Goal: Complete application form

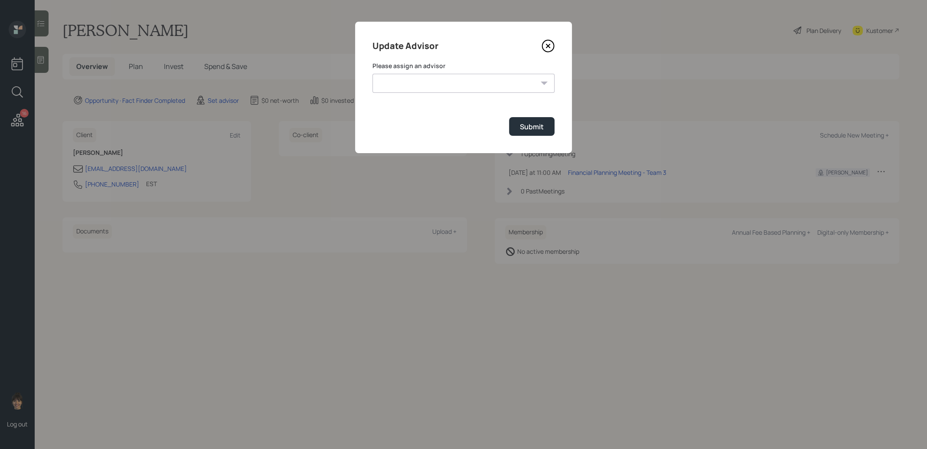
select select "8b79112e-3cfb-44f9-89e7-15267fe946c1"
click at [373, 74] on select "[PERSON_NAME] [PERSON_NAME] [PERSON_NAME] End [PERSON_NAME] [PERSON_NAME] [PERS…" at bounding box center [464, 83] width 182 height 19
click at [535, 131] on div "Submit" at bounding box center [532, 127] width 24 height 10
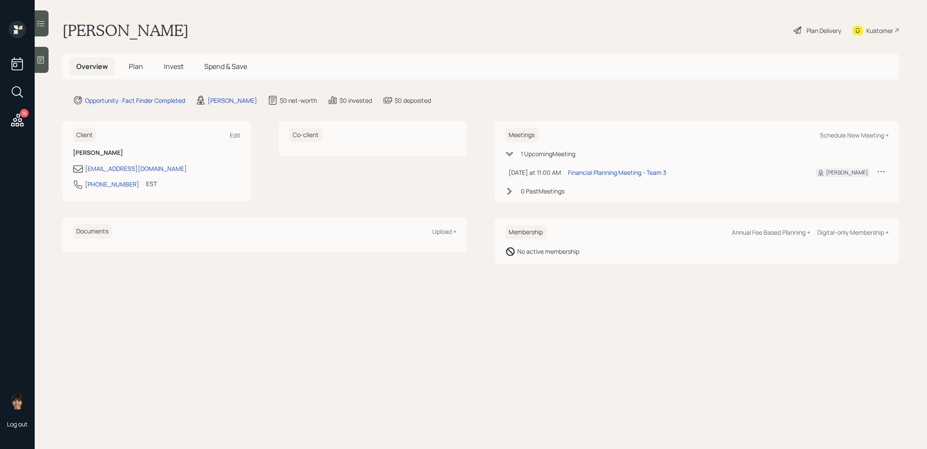
click at [41, 66] on div at bounding box center [42, 60] width 14 height 26
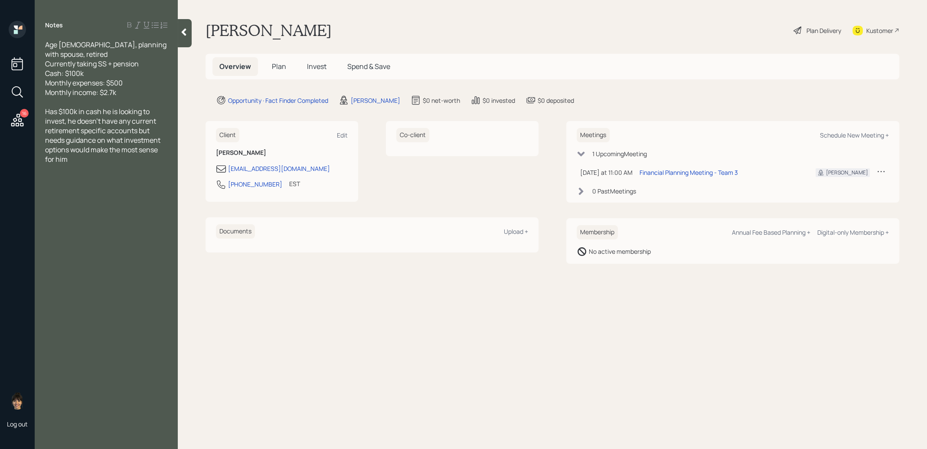
click at [276, 66] on span "Plan" at bounding box center [279, 67] width 14 height 10
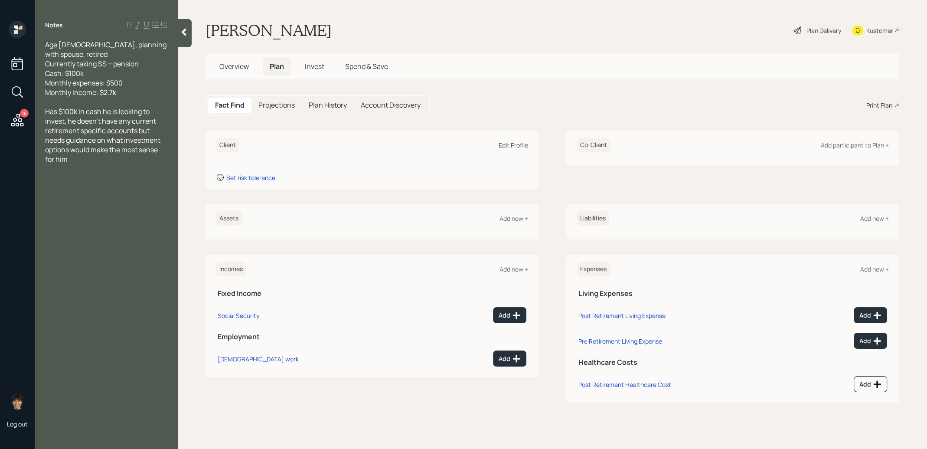
click at [509, 144] on div "Edit Profile" at bounding box center [513, 145] width 29 height 8
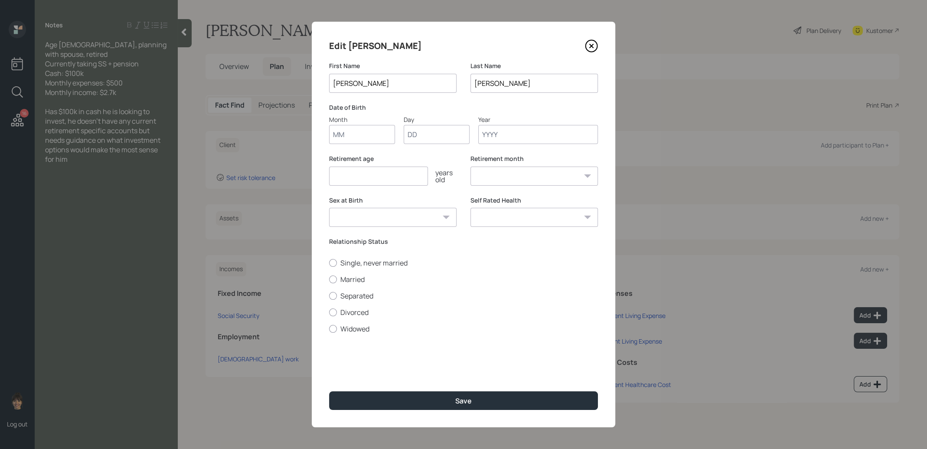
click at [354, 134] on input "Month" at bounding box center [362, 134] width 66 height 19
type input "01"
type input "1965"
select select "1"
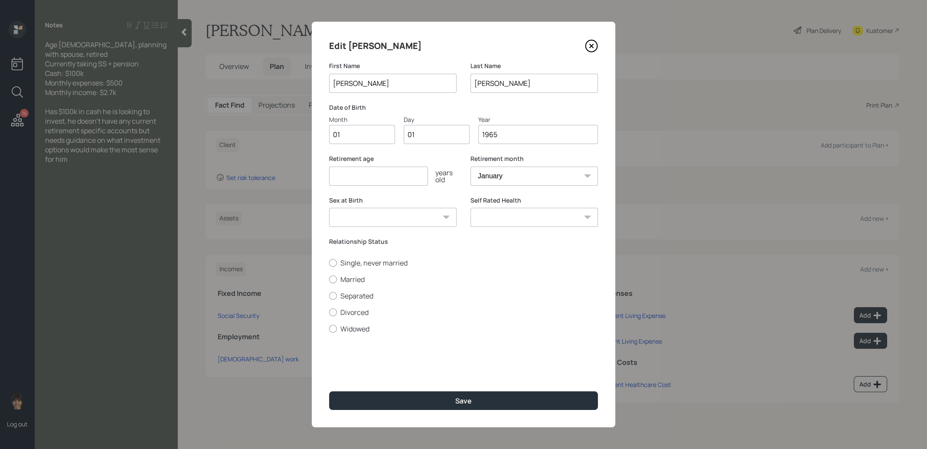
type input "1965"
click at [395, 174] on input "number" at bounding box center [378, 176] width 99 height 19
type input "67"
click at [528, 134] on input "1965" at bounding box center [538, 134] width 120 height 19
type input "1961"
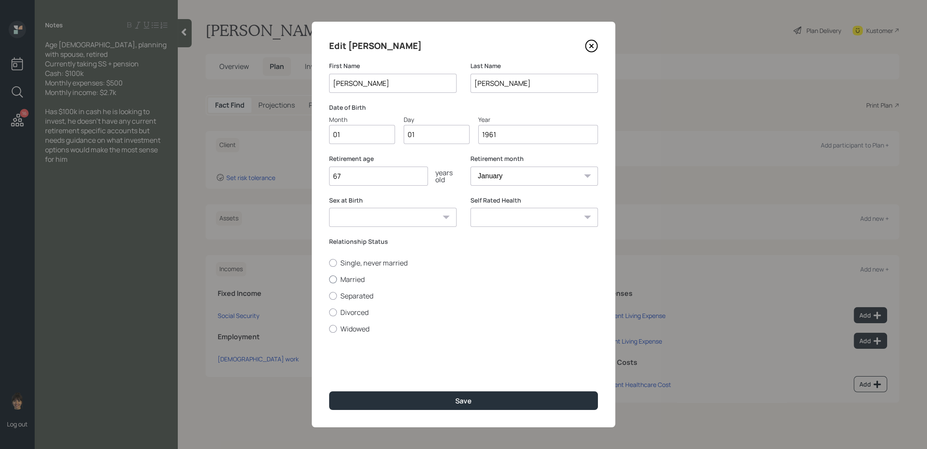
click at [332, 279] on div at bounding box center [333, 279] width 8 height 8
click at [329, 279] on input "Married" at bounding box center [329, 279] width 0 height 0
radio input "true"
click at [380, 403] on button "Save" at bounding box center [463, 400] width 269 height 19
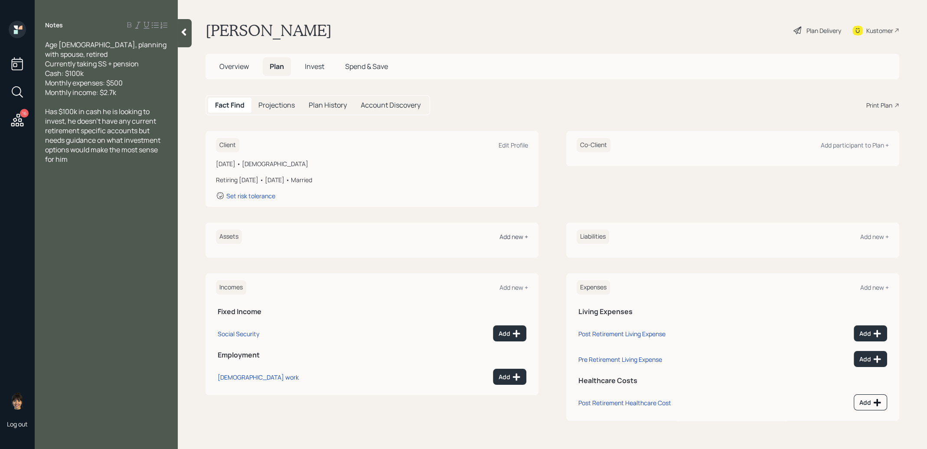
click at [514, 238] on div "Add new +" at bounding box center [514, 237] width 29 height 8
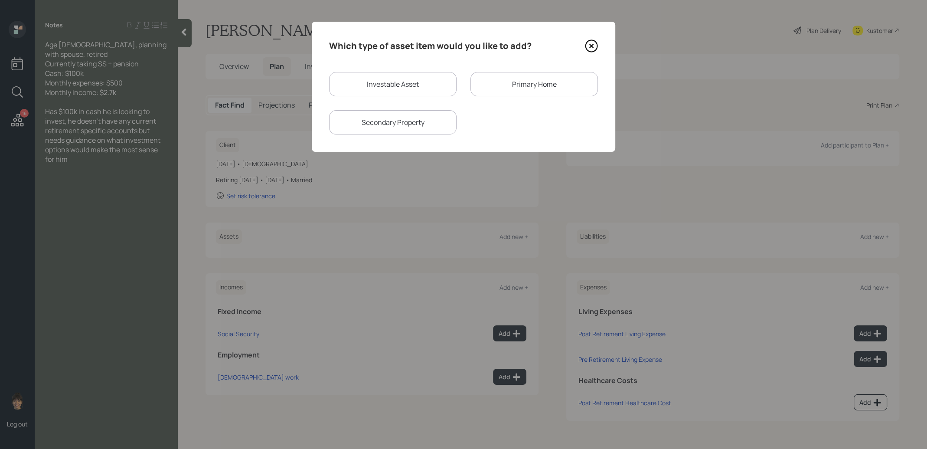
click at [403, 79] on div "Investable Asset" at bounding box center [393, 84] width 128 height 24
select select "taxable"
select select "balanced"
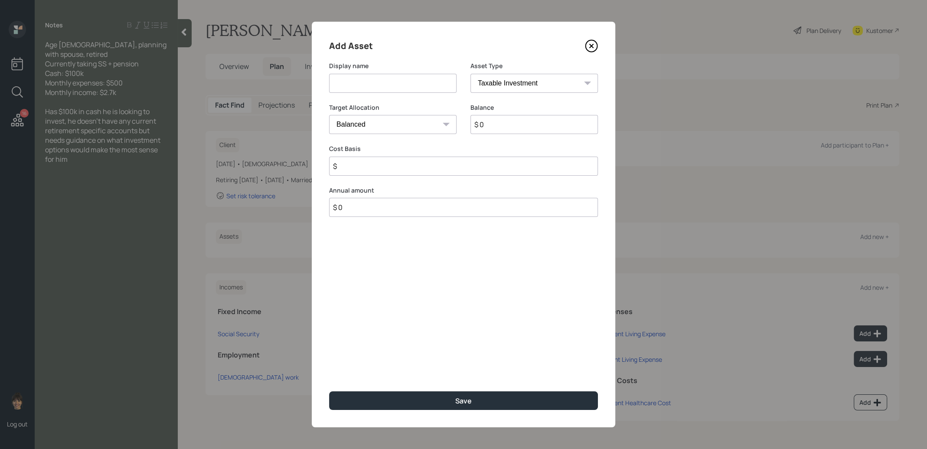
click at [390, 85] on input at bounding box center [393, 83] width 128 height 19
type input "Cash"
click at [513, 122] on input "$ 0" at bounding box center [535, 124] width 128 height 19
type input "$ 100,000"
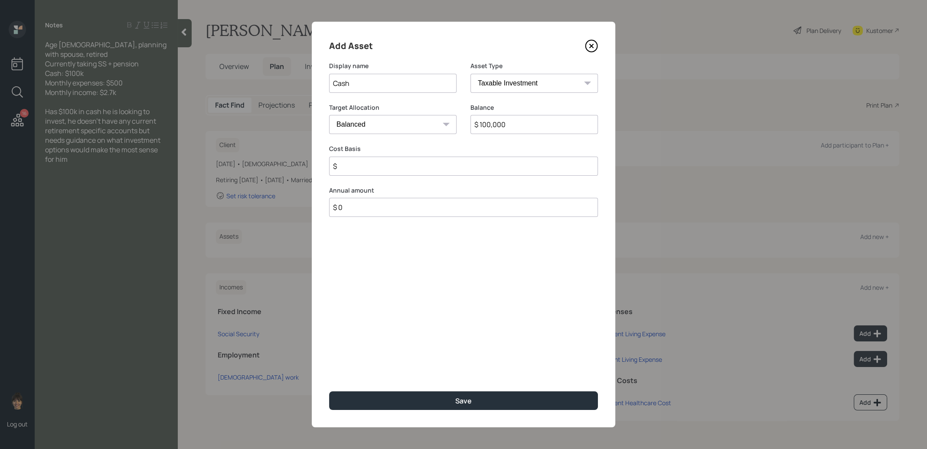
click at [347, 126] on select "Cash Conservative Balanced Aggressive" at bounding box center [393, 124] width 128 height 19
select select "uninvested"
click at [329, 115] on select "Cash Conservative Balanced Aggressive" at bounding box center [393, 124] width 128 height 19
click at [349, 163] on input "$" at bounding box center [463, 166] width 269 height 19
type input "$ 100,000"
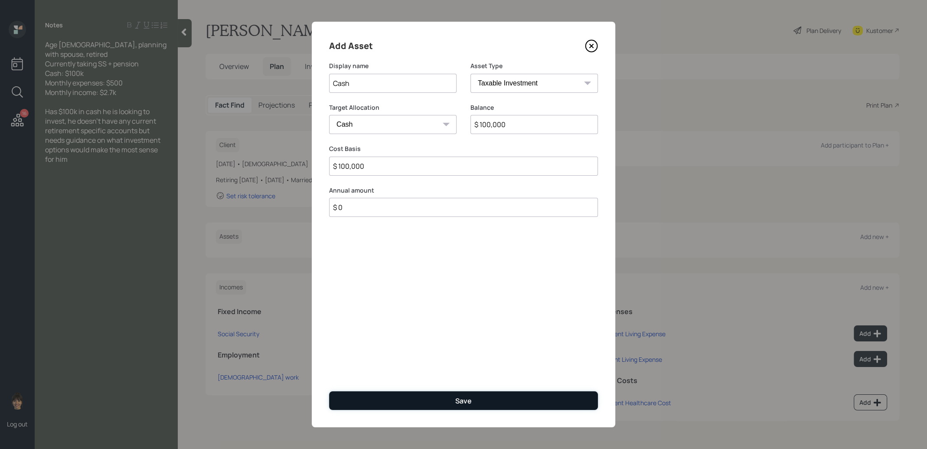
click at [389, 400] on button "Save" at bounding box center [463, 400] width 269 height 19
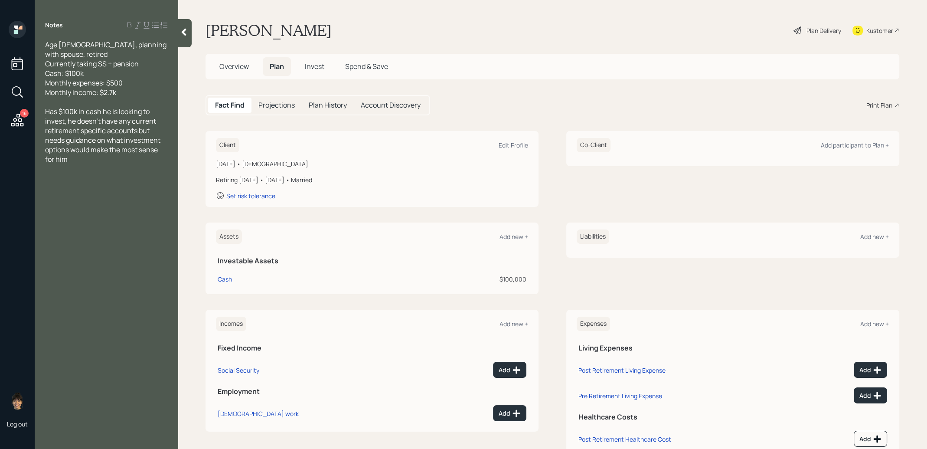
scroll to position [27, 0]
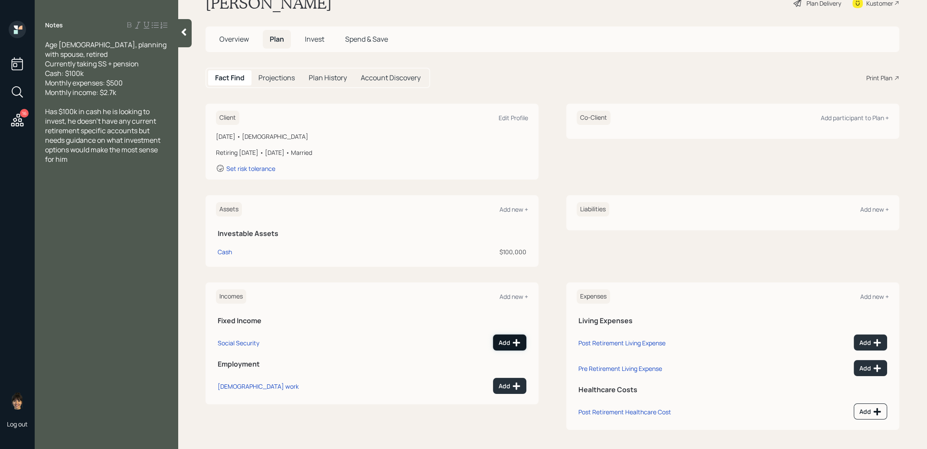
click at [506, 344] on div "Add" at bounding box center [510, 342] width 22 height 9
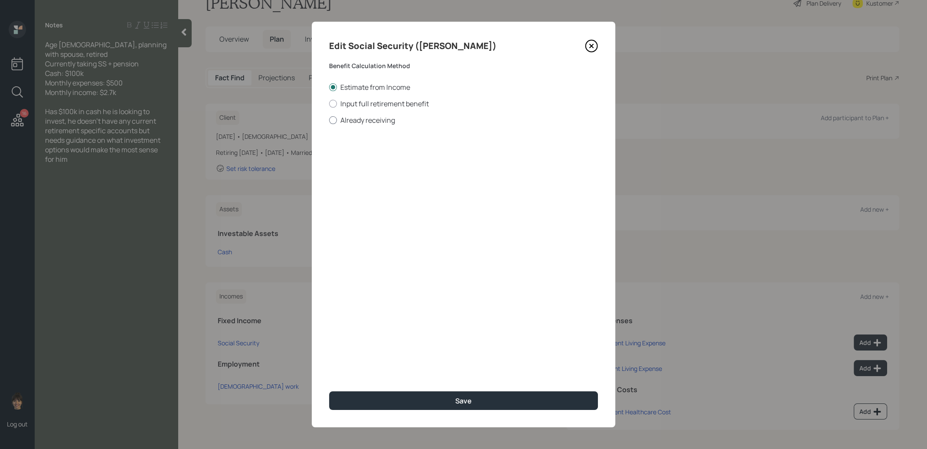
click at [334, 121] on div at bounding box center [333, 120] width 8 height 8
click at [329, 120] on input "Already receiving" at bounding box center [329, 120] width 0 height 0
radio input "true"
click at [348, 208] on input "number" at bounding box center [378, 208] width 99 height 19
type input "62"
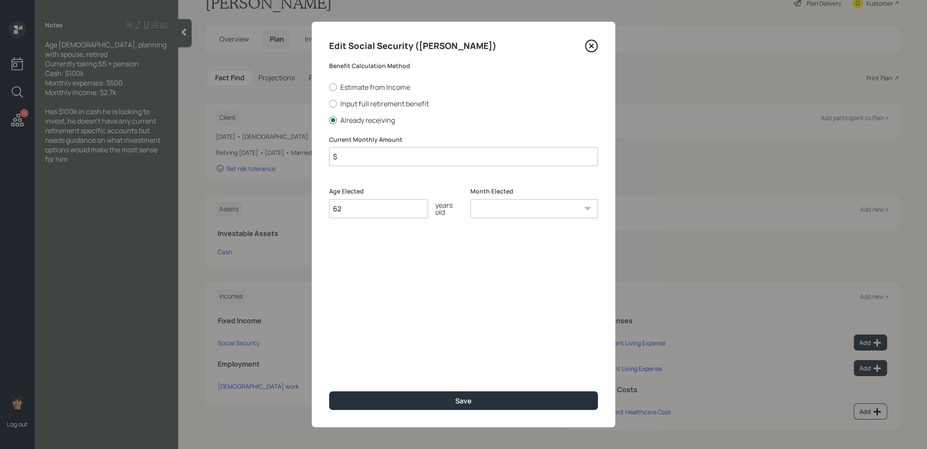
click at [501, 206] on select "January February March April May June July August September October November De…" at bounding box center [535, 208] width 128 height 19
select select "1"
click at [471, 199] on select "January February March April May June July August September October November De…" at bounding box center [535, 208] width 128 height 19
click at [421, 157] on input "$" at bounding box center [463, 156] width 269 height 19
type input "$ 1"
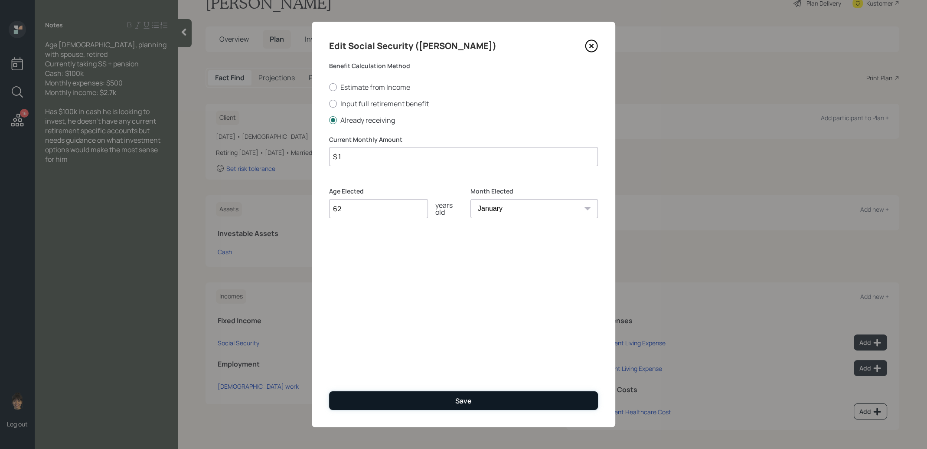
click at [393, 404] on button "Save" at bounding box center [463, 400] width 269 height 19
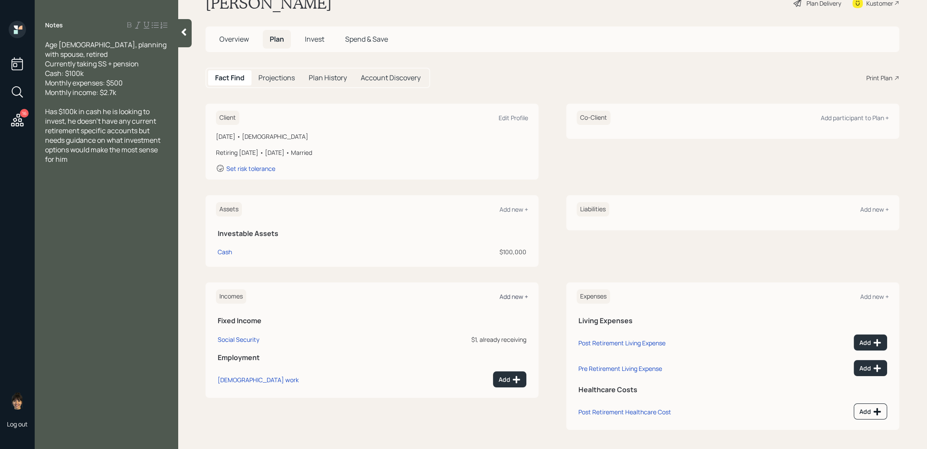
click at [518, 295] on div "Add new +" at bounding box center [514, 296] width 29 height 8
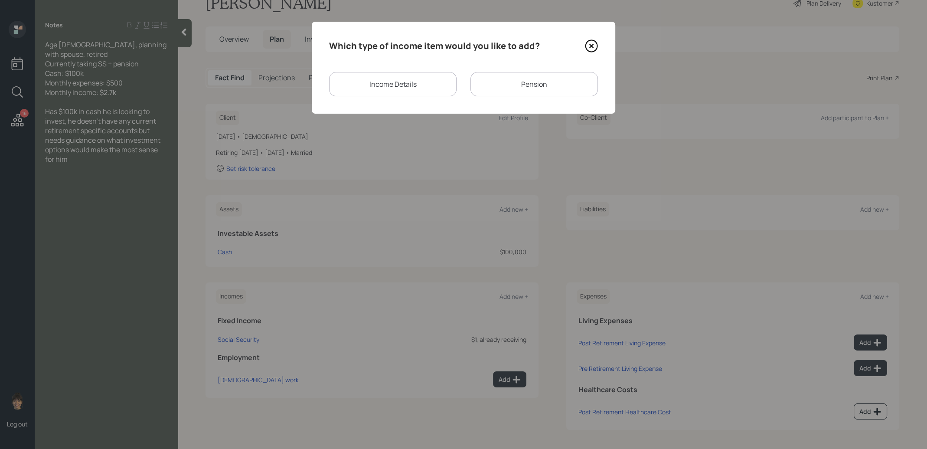
click at [494, 75] on div "Pension" at bounding box center [535, 84] width 128 height 24
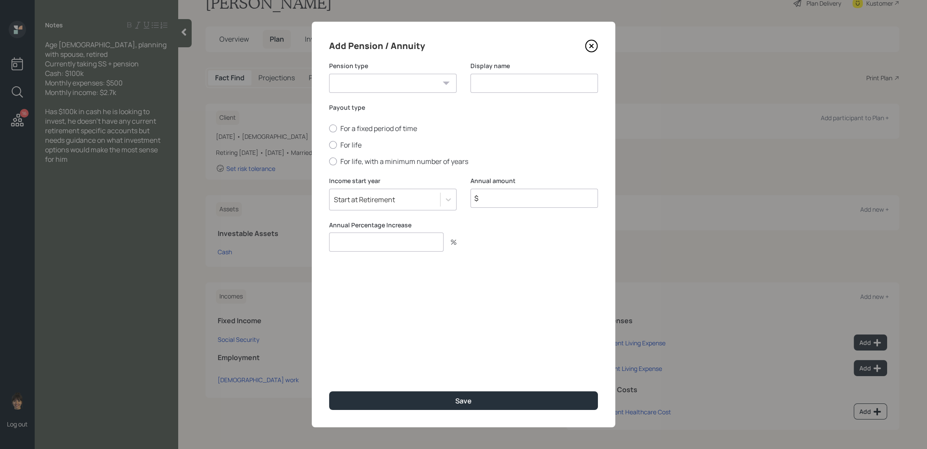
click at [419, 79] on select "Pension Annuity" at bounding box center [393, 83] width 128 height 19
select select "pension"
click at [329, 74] on select "Pension Annuity" at bounding box center [393, 83] width 128 height 19
click at [483, 85] on input at bounding box center [535, 83] width 128 height 19
type input "Pension"
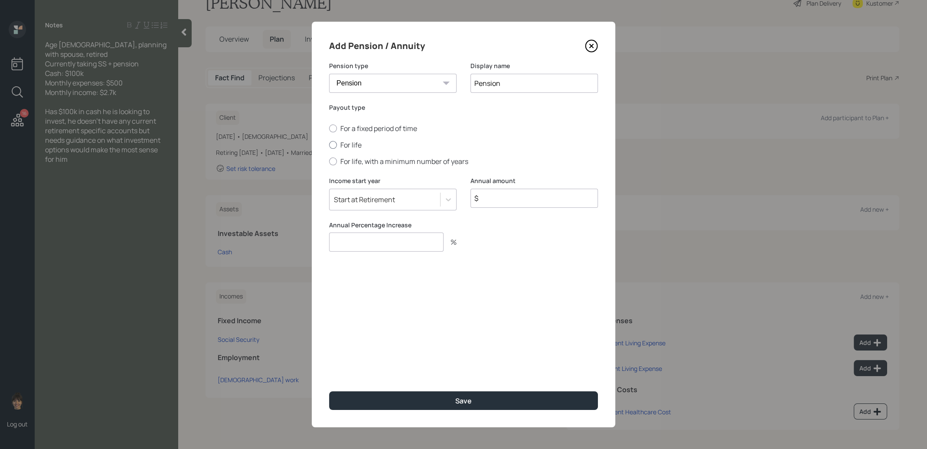
click at [330, 144] on div at bounding box center [333, 145] width 8 height 8
click at [329, 145] on input "For life" at bounding box center [329, 145] width 0 height 0
radio input "true"
click at [513, 206] on input "$" at bounding box center [535, 198] width 128 height 19
type input "$ 1"
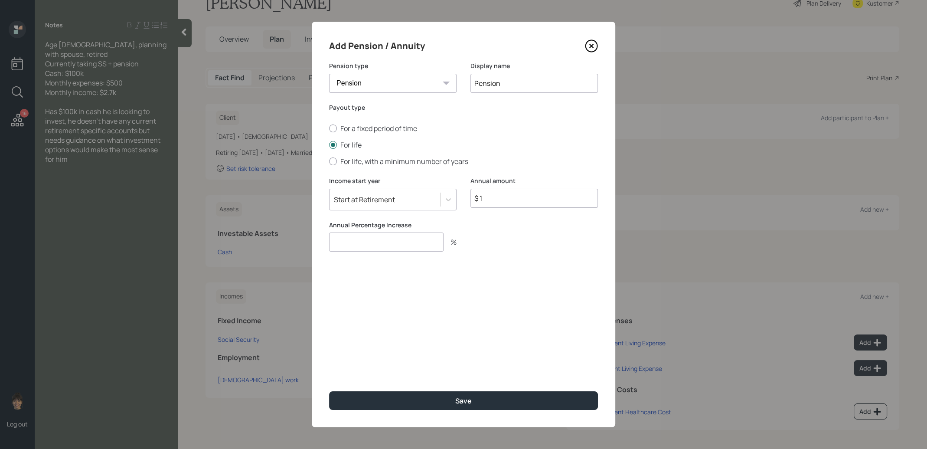
click at [383, 248] on input "number" at bounding box center [386, 242] width 115 height 19
type input "0"
click at [387, 401] on button "Save" at bounding box center [463, 400] width 269 height 19
